Goal: Task Accomplishment & Management: Complete application form

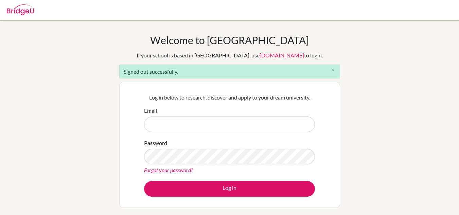
type input "[EMAIL_ADDRESS][DOMAIN_NAME]"
click at [257, 124] on input "[EMAIL_ADDRESS][DOMAIN_NAME]" at bounding box center [229, 124] width 171 height 16
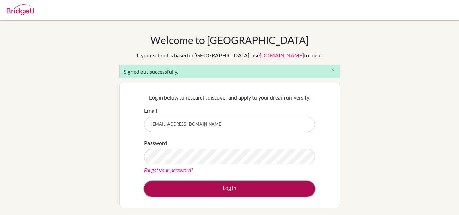
click at [251, 187] on button "Log in" at bounding box center [229, 189] width 171 height 16
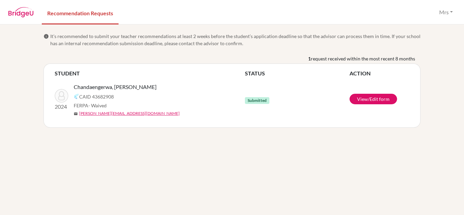
click at [324, 99] on td "Submitted" at bounding box center [297, 99] width 105 height 44
click at [331, 92] on td "Submitted" at bounding box center [297, 99] width 105 height 44
click at [363, 74] on th "ACTION" at bounding box center [379, 73] width 60 height 8
click at [378, 99] on link "View/Edit form" at bounding box center [373, 99] width 48 height 11
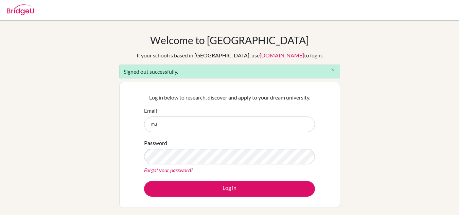
type input "m"
click at [276, 122] on input "Email" at bounding box center [229, 124] width 171 height 16
type input "[EMAIL_ADDRESS][DOMAIN_NAME]"
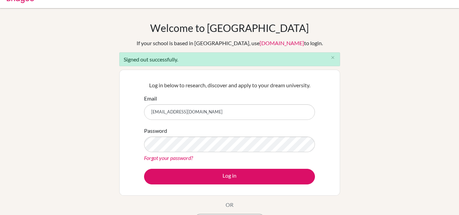
scroll to position [13, 0]
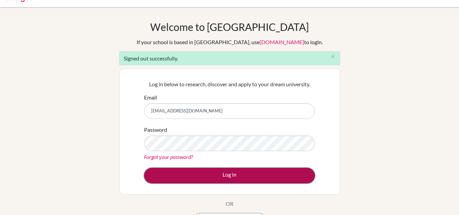
click at [261, 180] on button "Log in" at bounding box center [229, 176] width 171 height 16
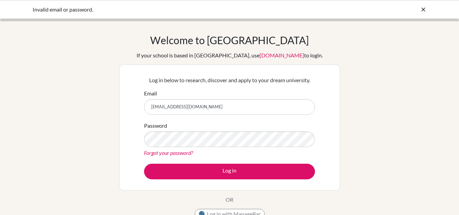
click at [256, 105] on input "[EMAIL_ADDRESS][DOMAIN_NAME]" at bounding box center [229, 107] width 171 height 16
type input "t"
type input "[PERSON_NAME][EMAIL_ADDRESS][DOMAIN_NAME]"
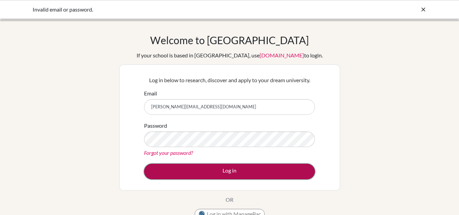
click at [288, 177] on button "Log in" at bounding box center [229, 172] width 171 height 16
